Goal: Task Accomplishment & Management: Manage account settings

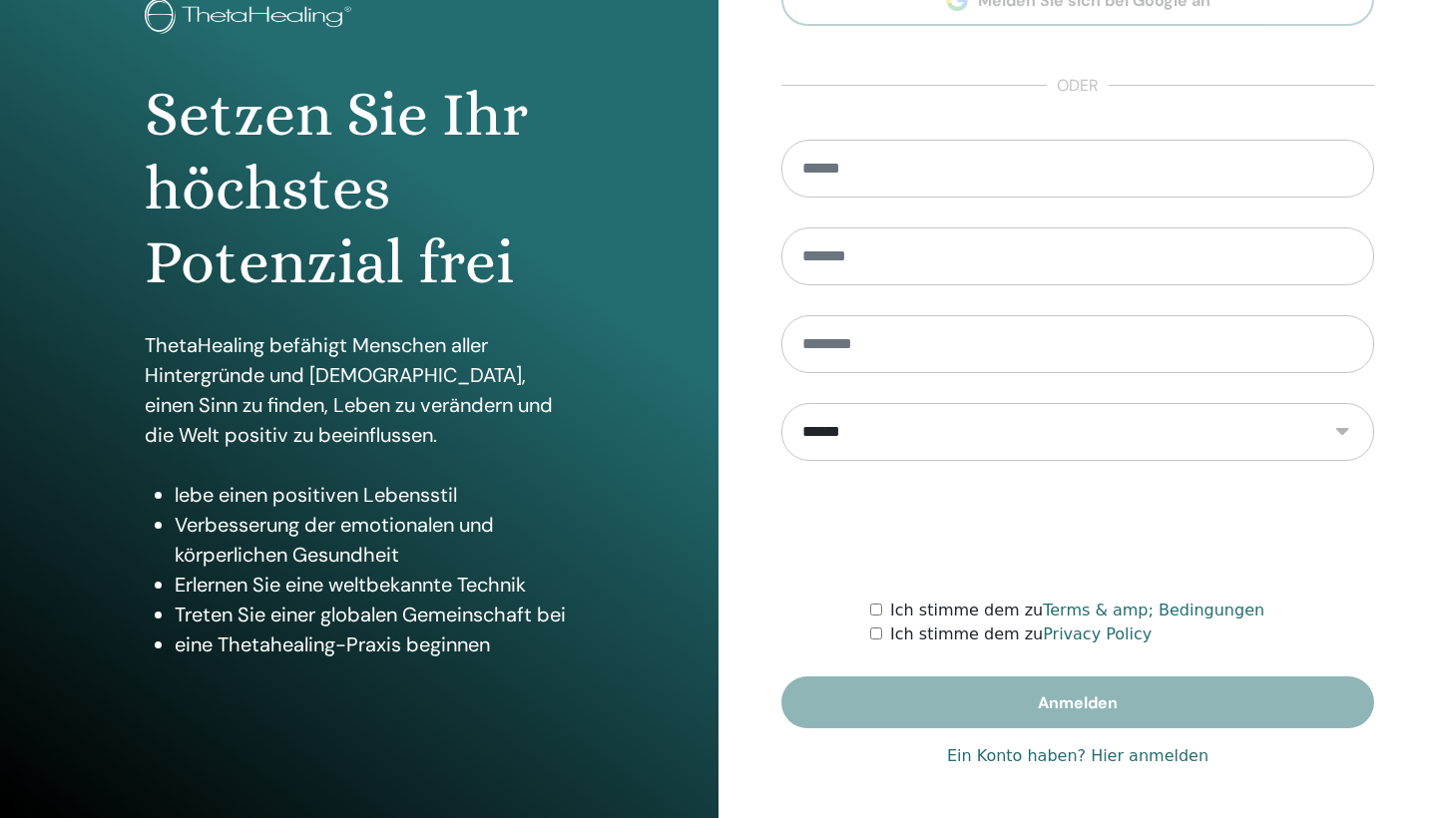
scroll to position [140, 0]
click at [1068, 757] on link "Ein Konto haben? Hier anmelden" at bounding box center [1077, 756] width 261 height 24
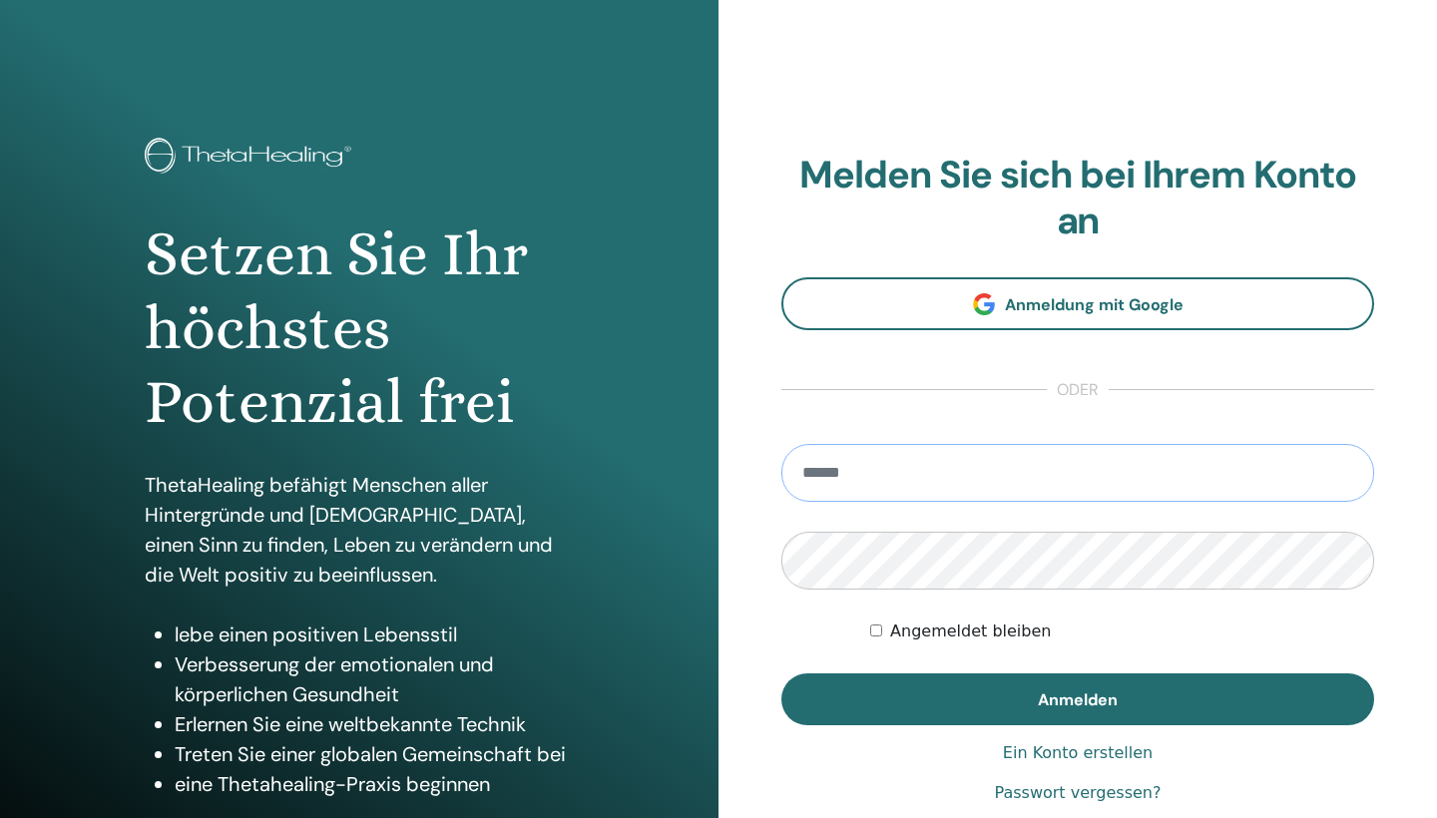
type input "**********"
click at [1078, 698] on button "Anmelden" at bounding box center [1077, 699] width 593 height 52
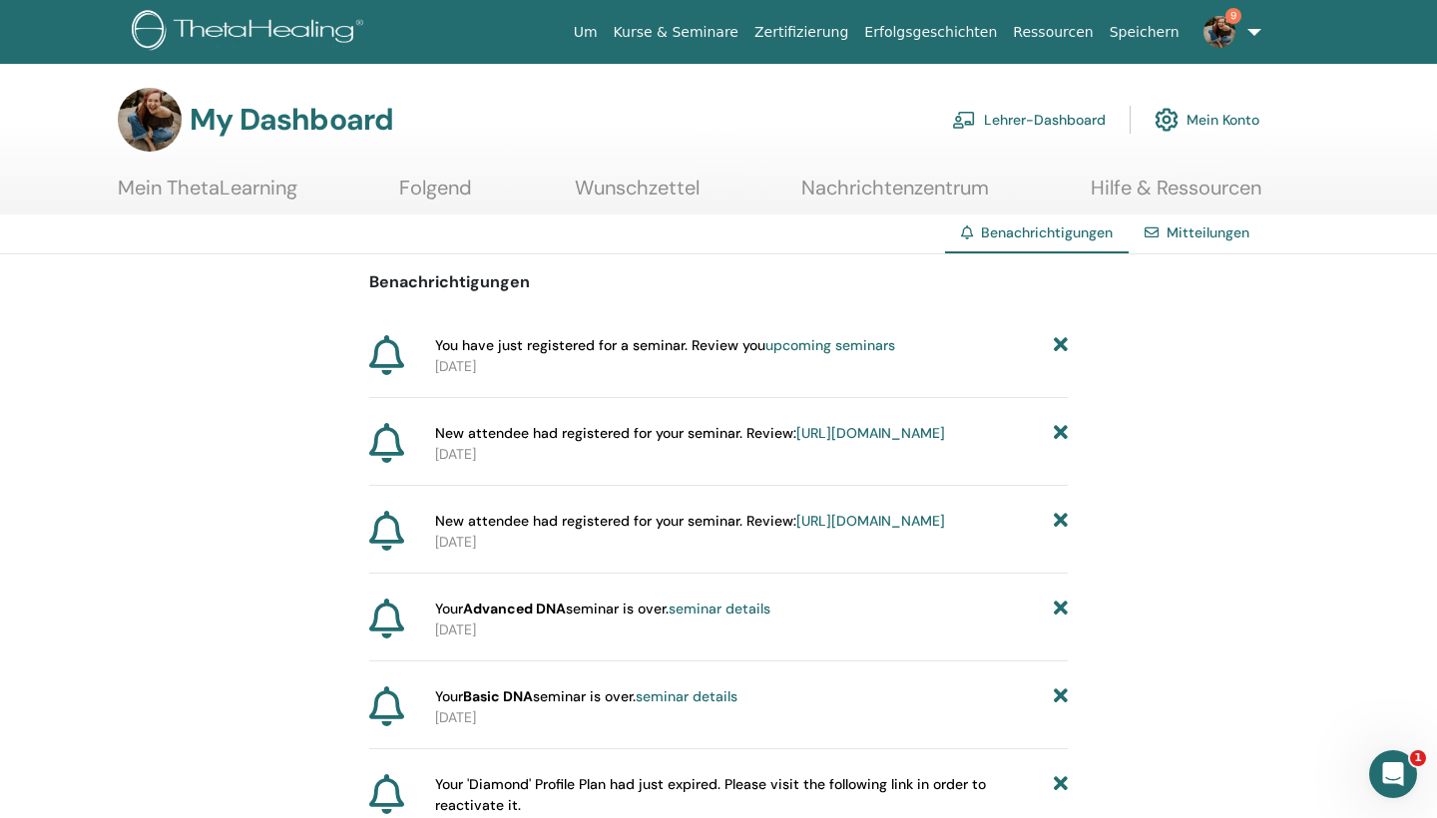
click at [868, 442] on link "https://member.thetahealing.com/instructor/seminar/357061/attendees" at bounding box center [870, 433] width 149 height 18
click at [1231, 114] on link "Mein Konto" at bounding box center [1206, 120] width 105 height 44
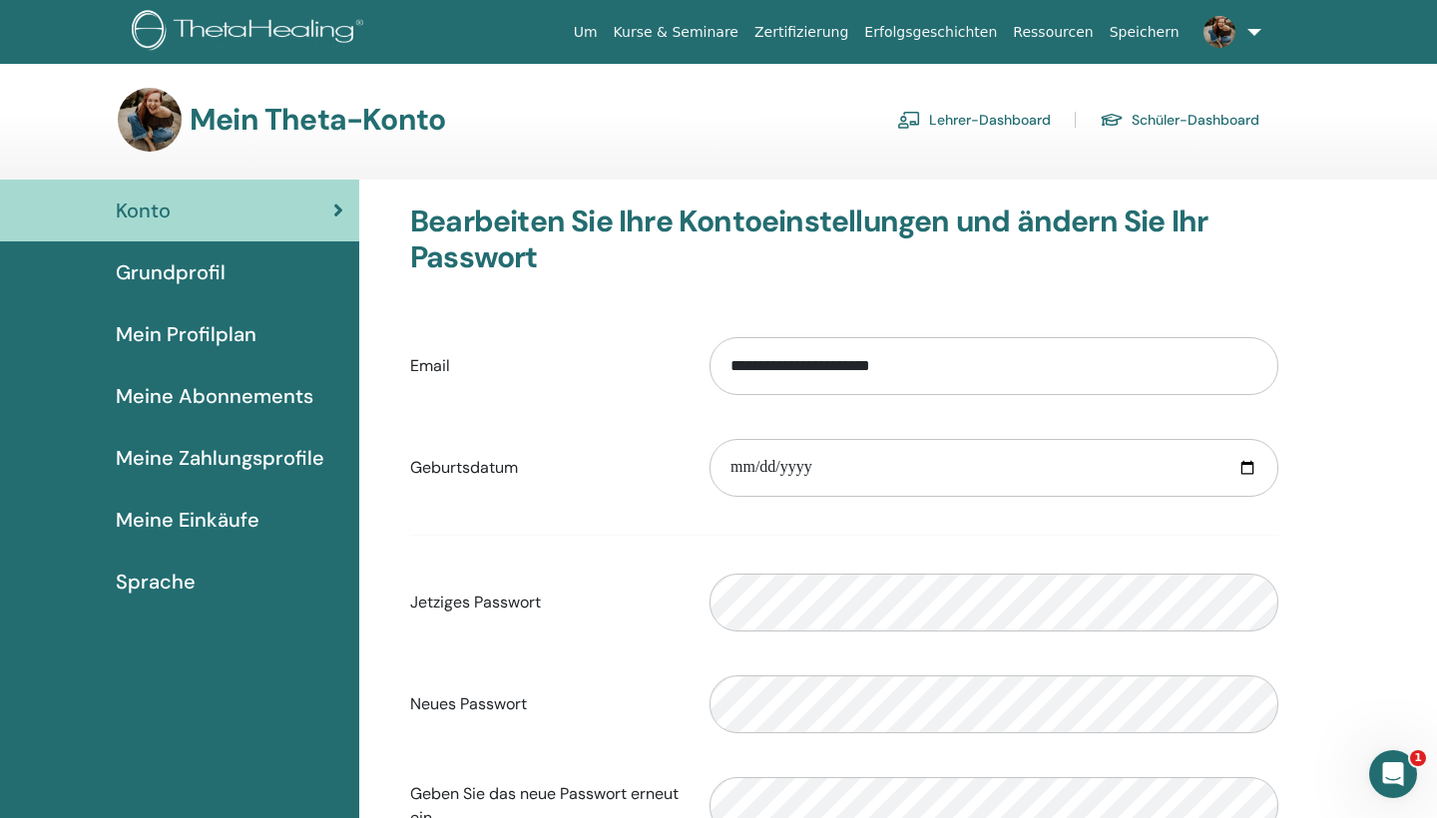
click at [221, 521] on span "Meine Einkäufe" at bounding box center [188, 520] width 144 height 30
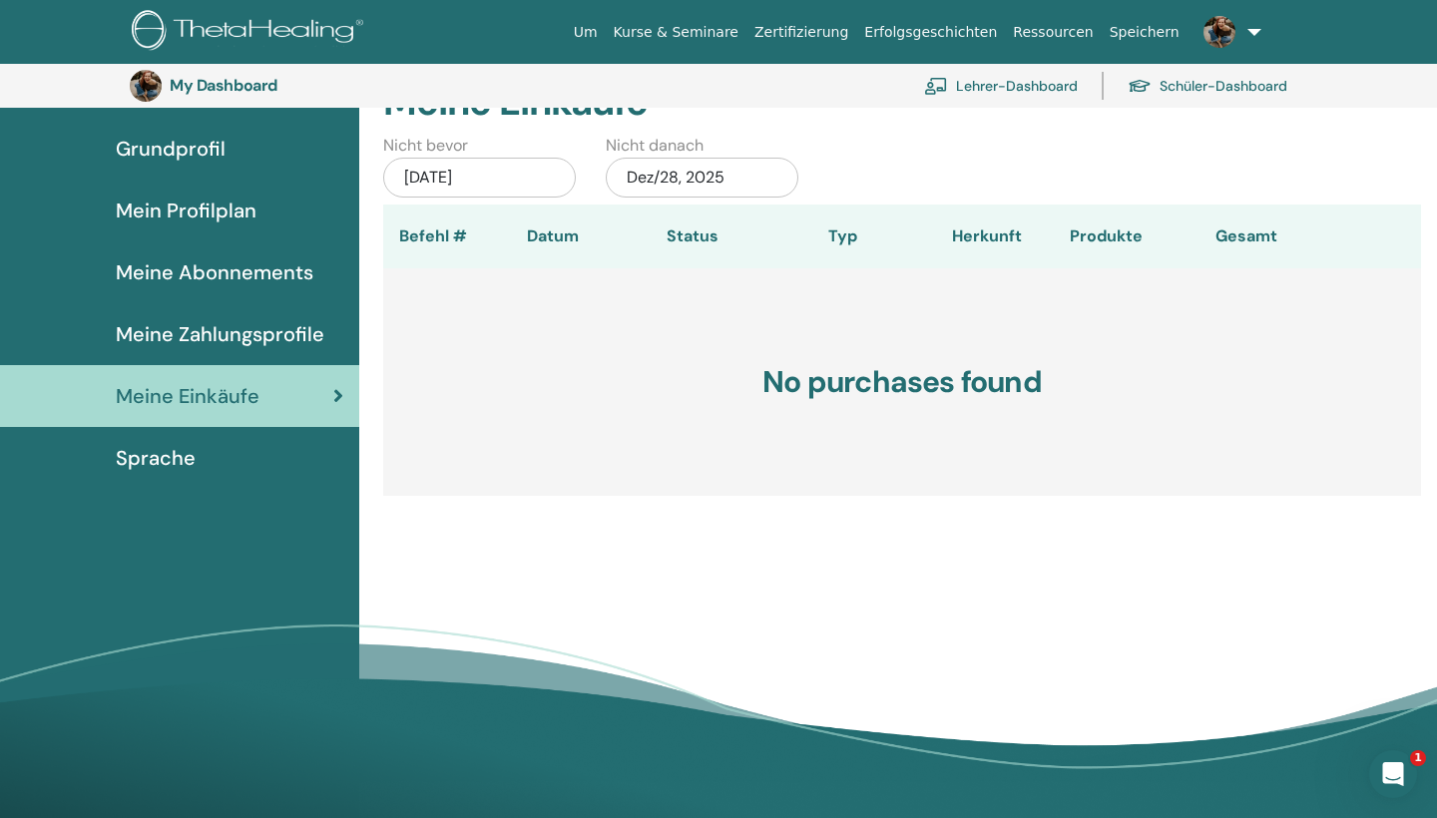
scroll to position [108, 0]
